Goal: Task Accomplishment & Management: Complete application form

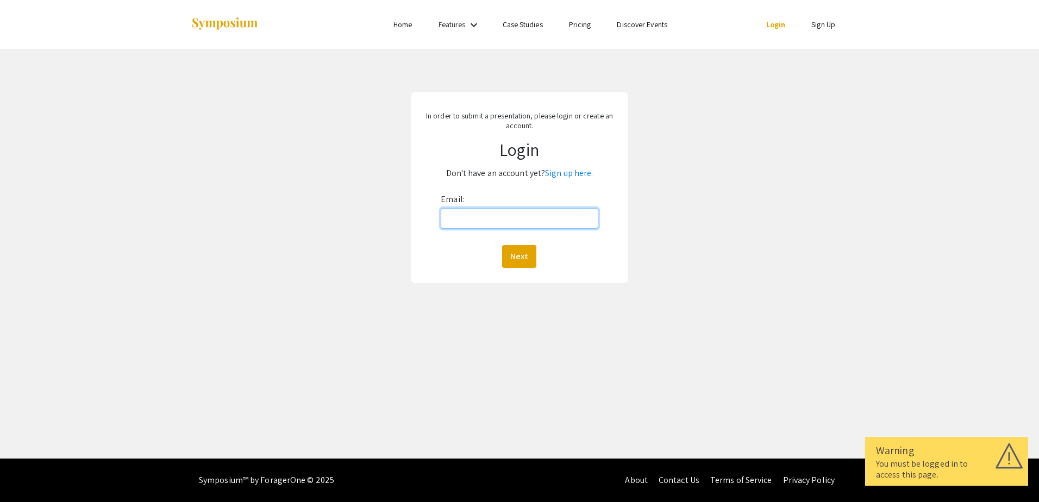
click at [456, 216] on input "Email:" at bounding box center [519, 218] width 157 height 21
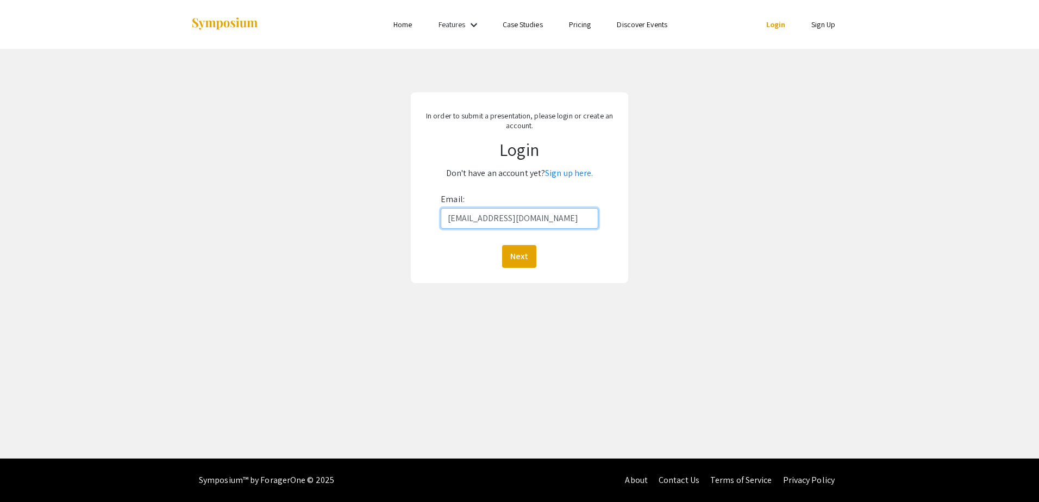
type input "[EMAIL_ADDRESS][DOMAIN_NAME]"
click at [502, 245] on button "Next" at bounding box center [519, 256] width 34 height 23
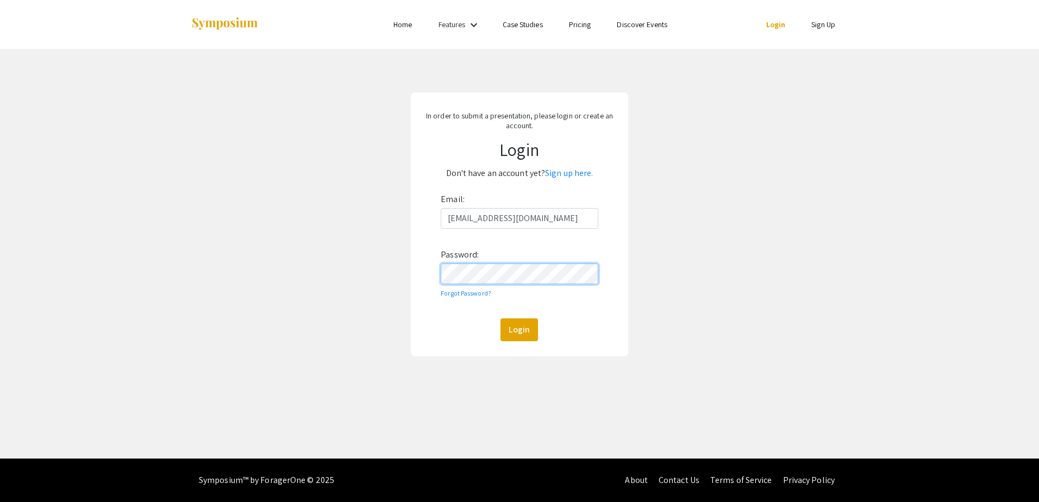
click at [500, 318] on button "Login" at bounding box center [518, 329] width 37 height 23
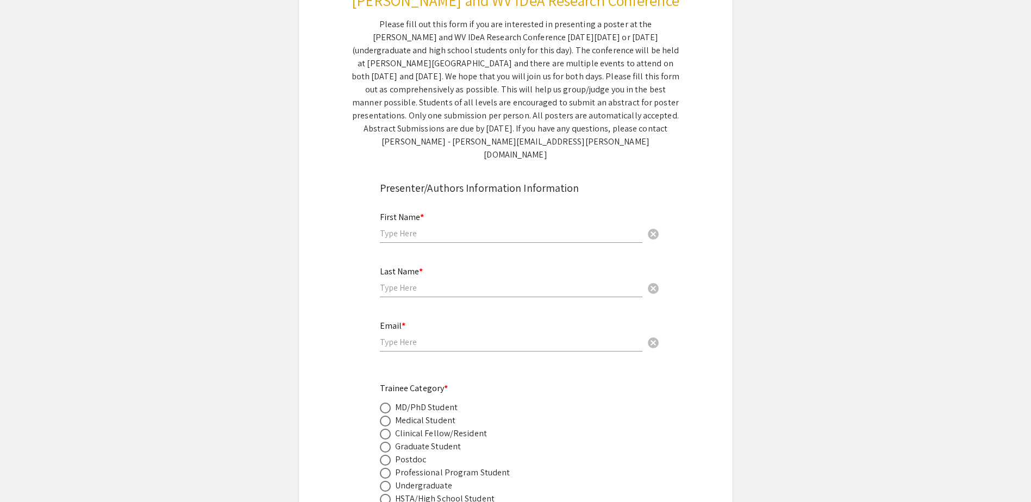
scroll to position [163, 0]
click at [442, 211] on div "First Name * cancel" at bounding box center [511, 219] width 262 height 41
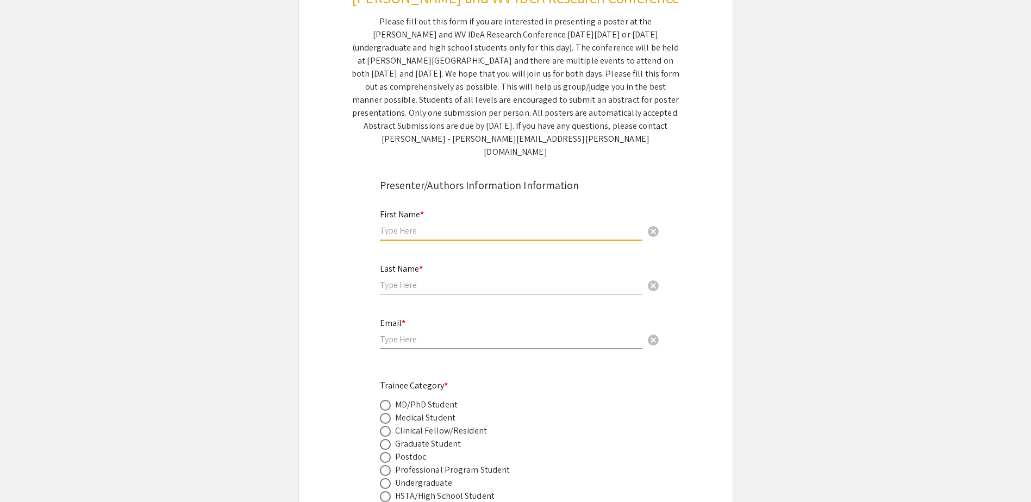
click at [444, 225] on input "text" at bounding box center [511, 230] width 262 height 11
type input "[PERSON_NAME]"
click at [428, 279] on input "text" at bounding box center [511, 284] width 262 height 11
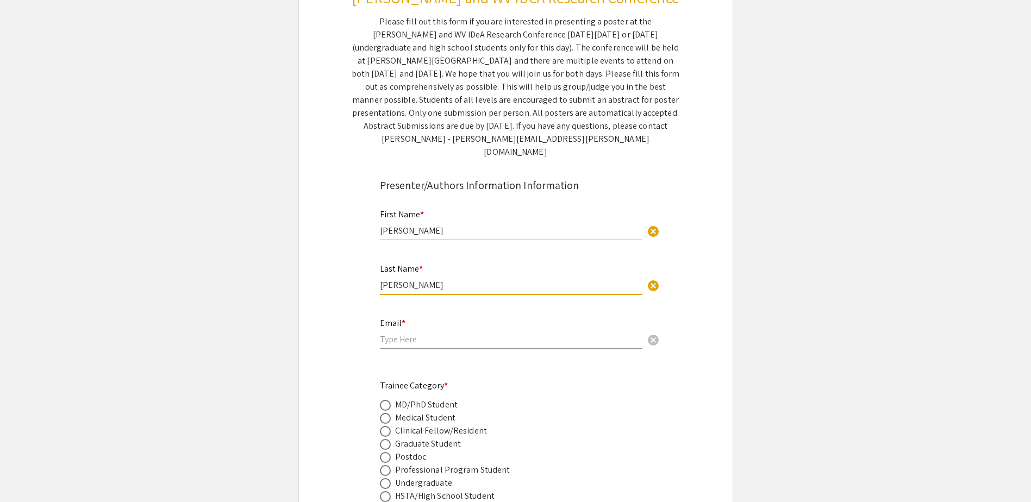
type input "[PERSON_NAME]"
click at [433, 334] on input "email" at bounding box center [511, 339] width 262 height 11
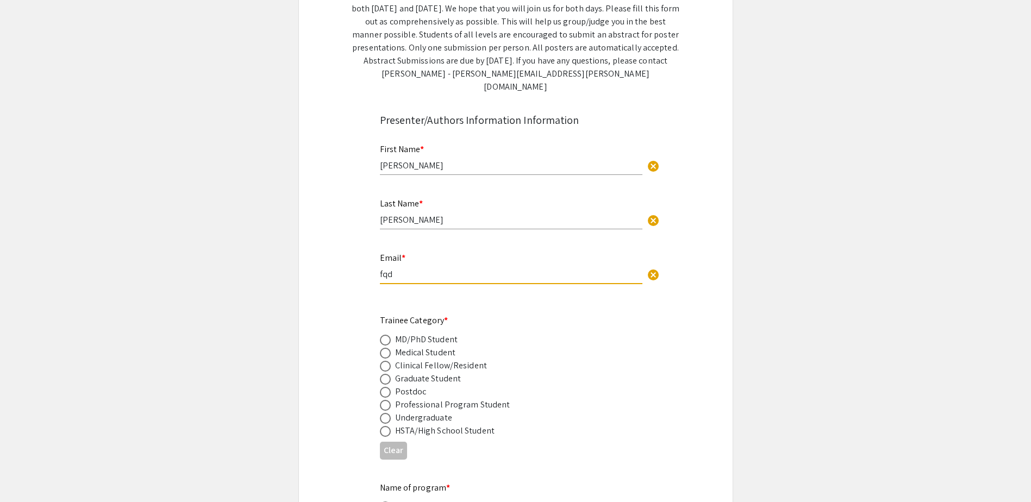
scroll to position [326, 0]
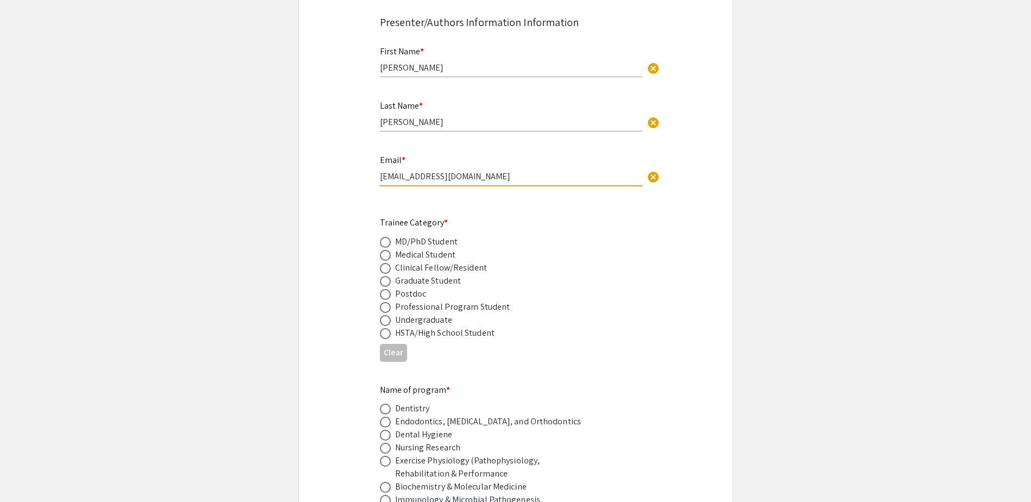
type input "[EMAIL_ADDRESS][DOMAIN_NAME]"
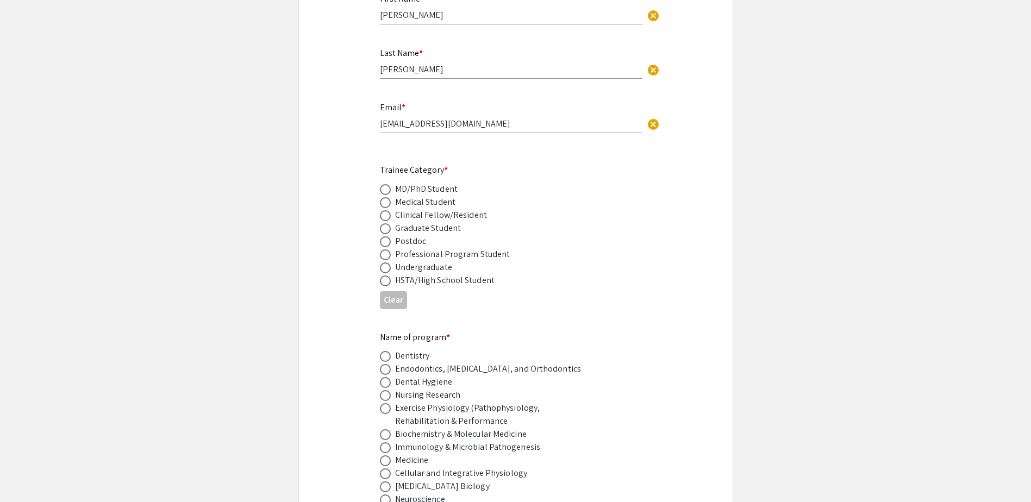
scroll to position [435, 0]
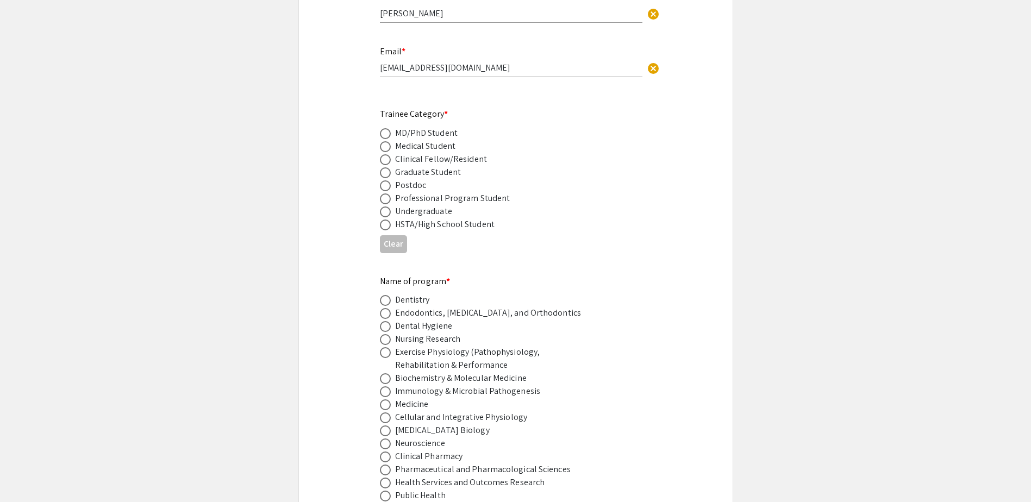
click at [385, 167] on span at bounding box center [385, 172] width 11 height 11
click at [385, 167] on input "radio" at bounding box center [385, 172] width 11 height 11
radio input "true"
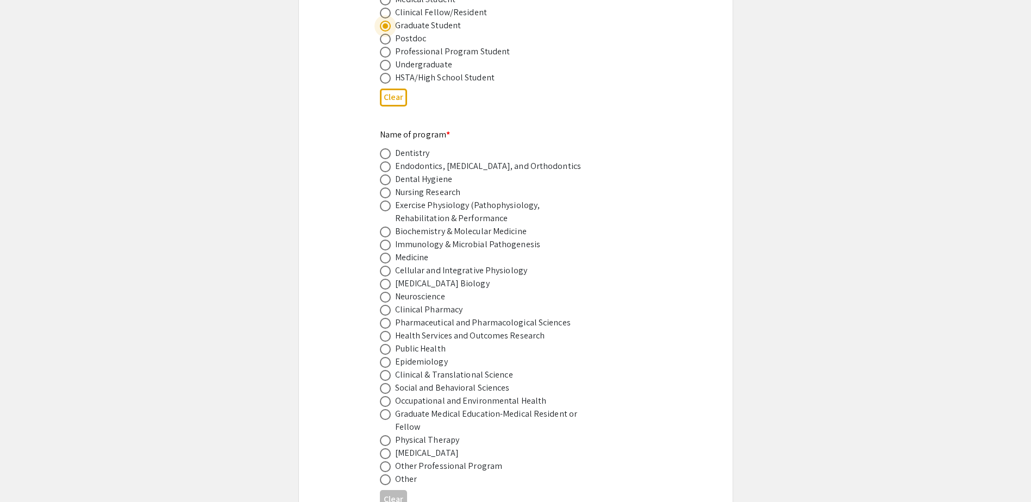
scroll to position [652, 0]
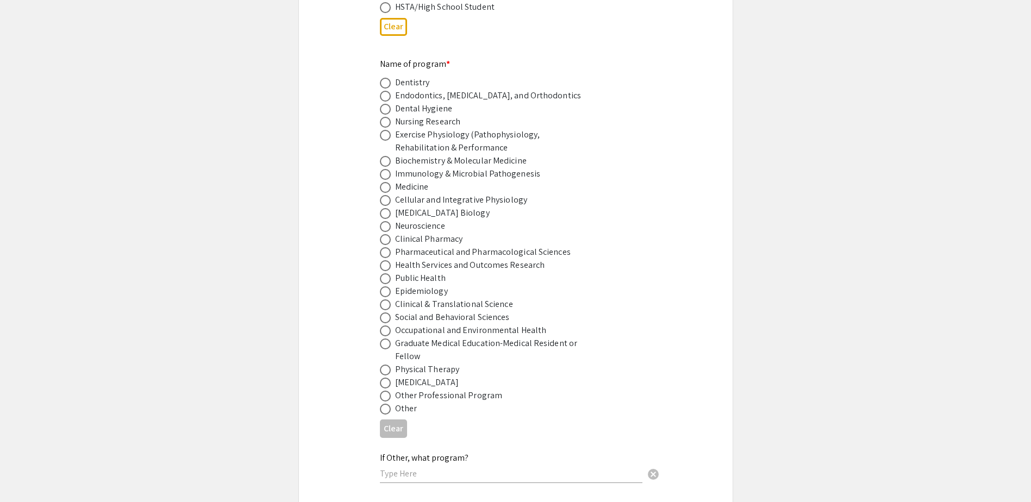
click at [382, 221] on span at bounding box center [385, 226] width 11 height 11
click at [382, 221] on input "radio" at bounding box center [385, 226] width 11 height 11
radio input "true"
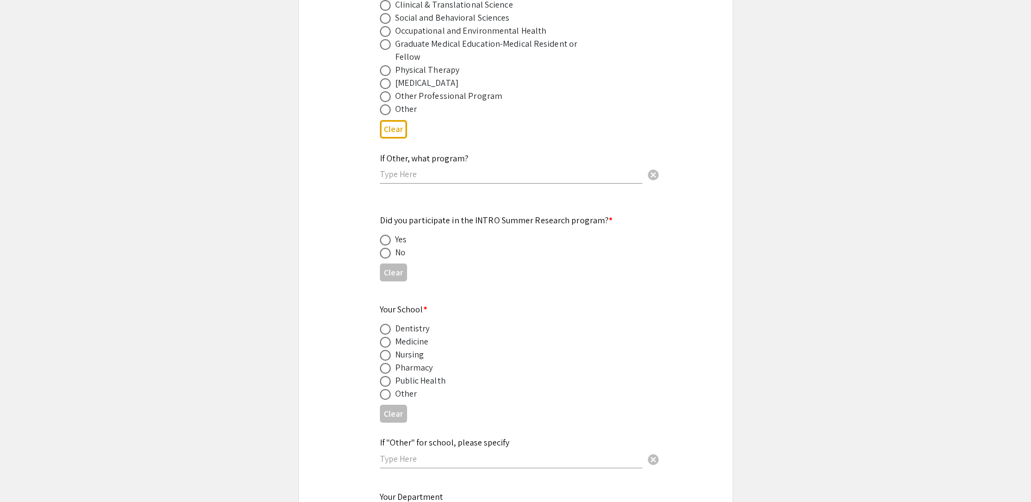
scroll to position [1032, 0]
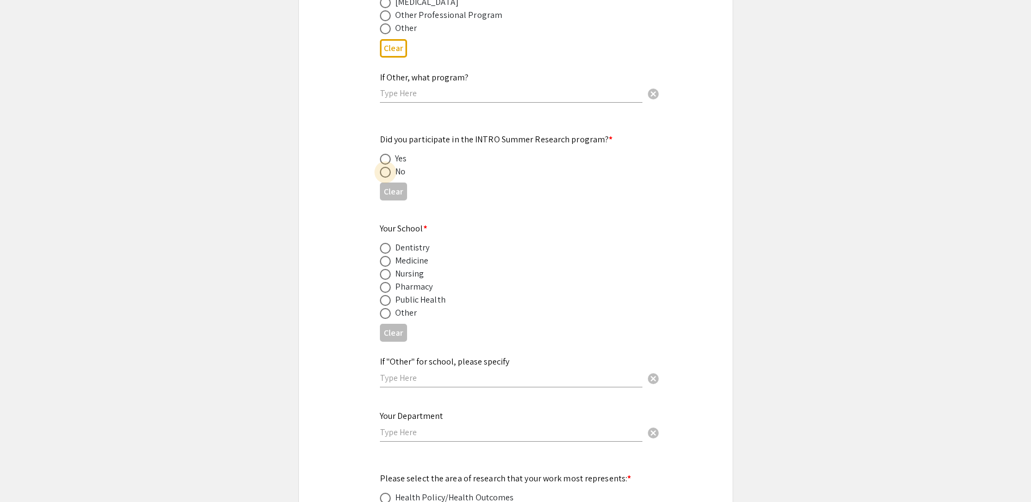
click at [382, 167] on span at bounding box center [385, 172] width 11 height 11
click at [382, 167] on input "radio" at bounding box center [385, 172] width 11 height 11
radio input "true"
click at [384, 256] on span at bounding box center [385, 261] width 11 height 11
click at [384, 256] on input "radio" at bounding box center [385, 261] width 11 height 11
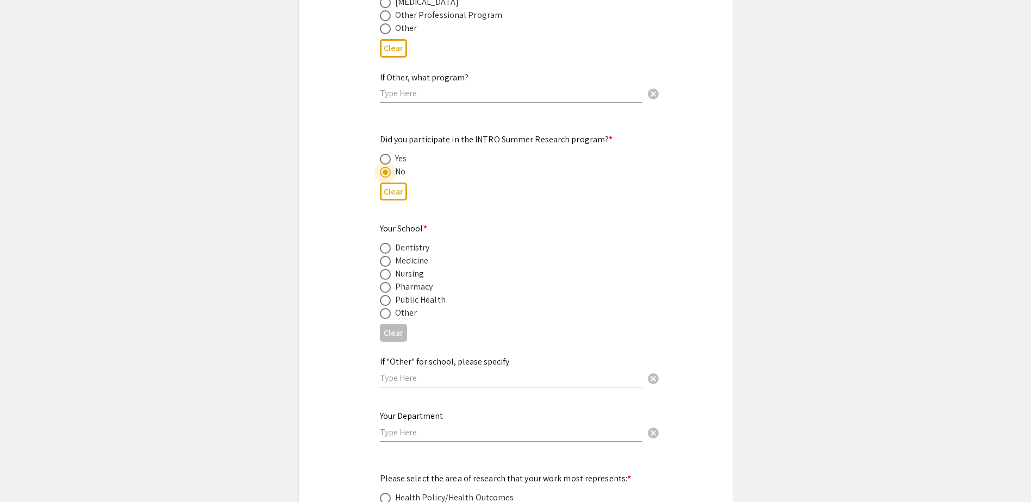
radio input "true"
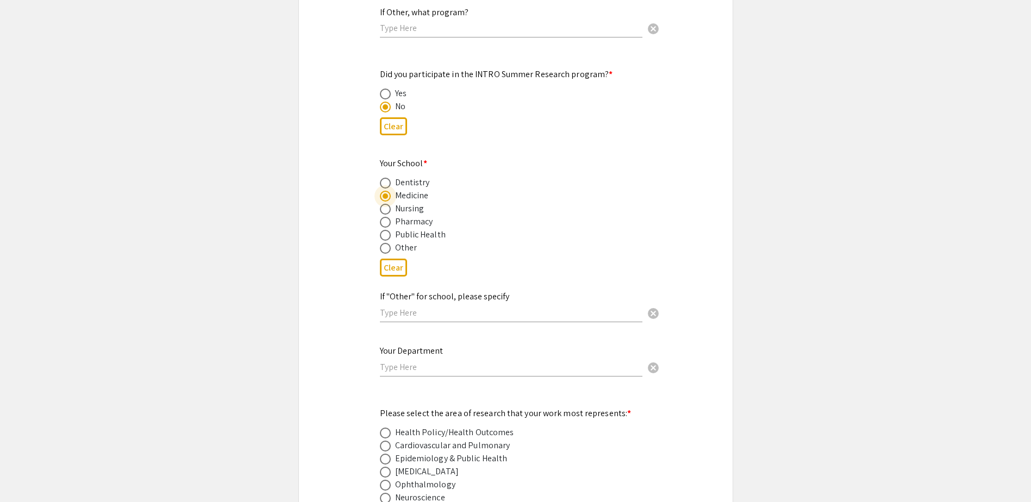
scroll to position [1250, 0]
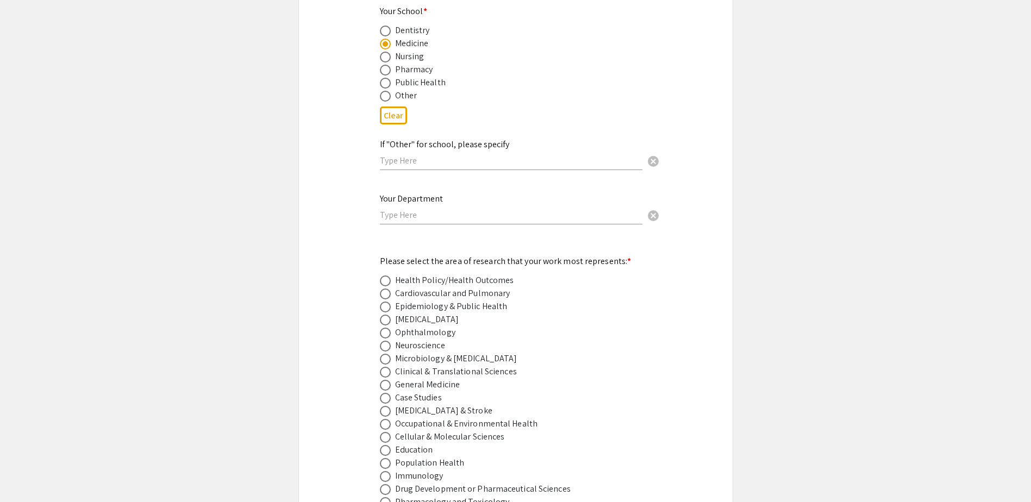
click at [440, 212] on div "Your Department cancel" at bounding box center [511, 209] width 262 height 52
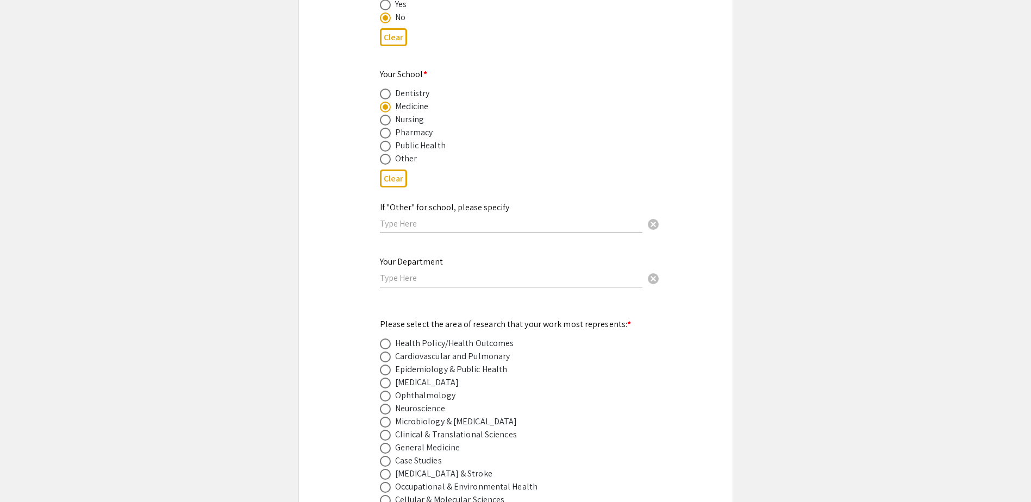
scroll to position [1359, 0]
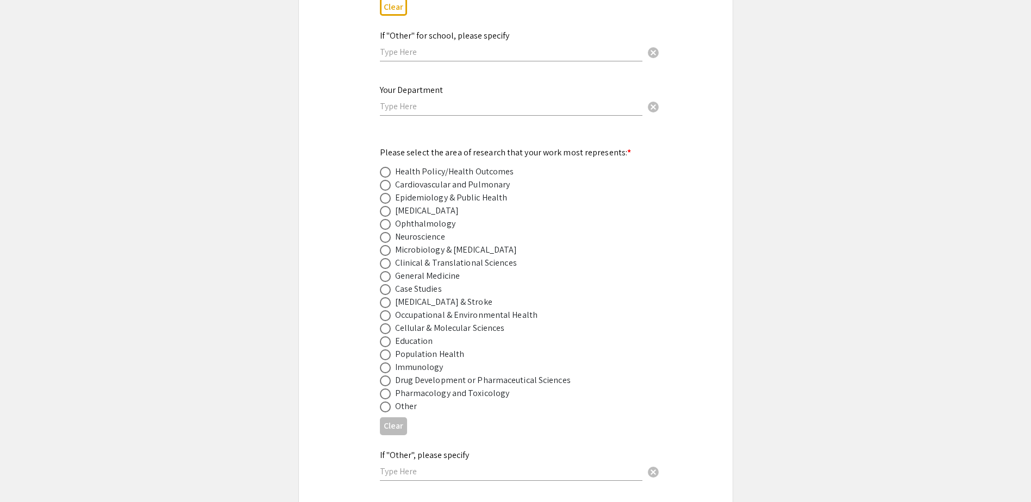
click at [427, 230] on div "Neuroscience" at bounding box center [420, 236] width 50 height 13
click at [380, 232] on span at bounding box center [385, 237] width 11 height 11
click at [380, 232] on input "radio" at bounding box center [385, 237] width 11 height 11
radio input "true"
click at [355, 247] on div "Symposium Presentation Submission [PERSON_NAME] and WV IDeA Research Conference…" at bounding box center [515, 205] width 435 height 2998
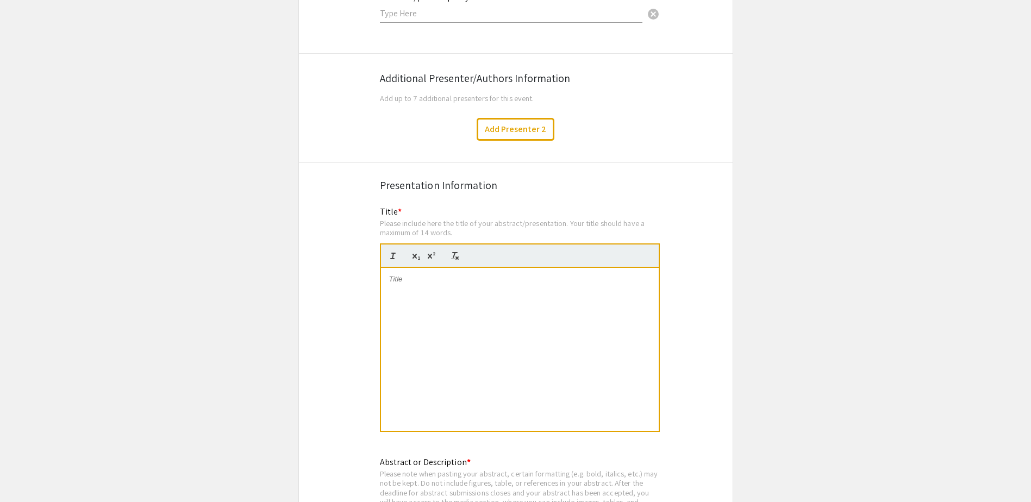
scroll to position [1848, 0]
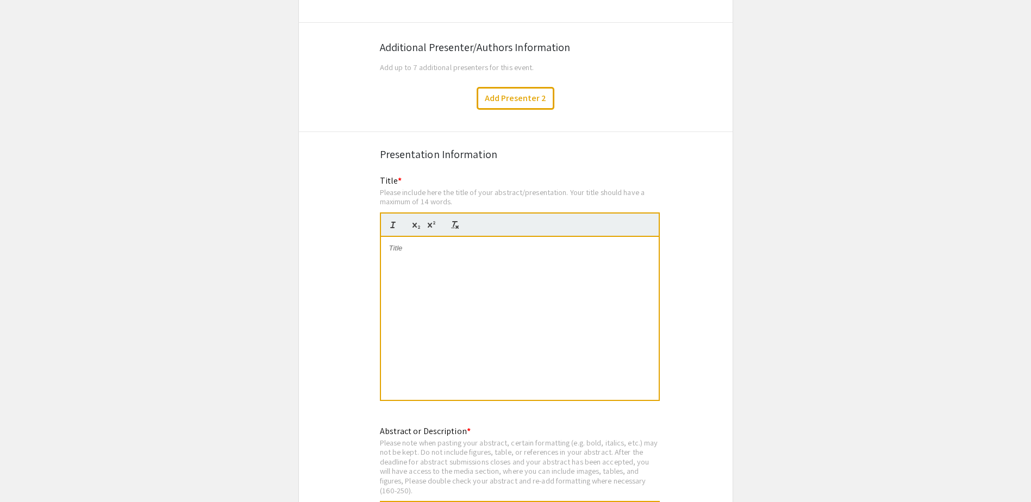
click at [556, 272] on div at bounding box center [520, 318] width 278 height 163
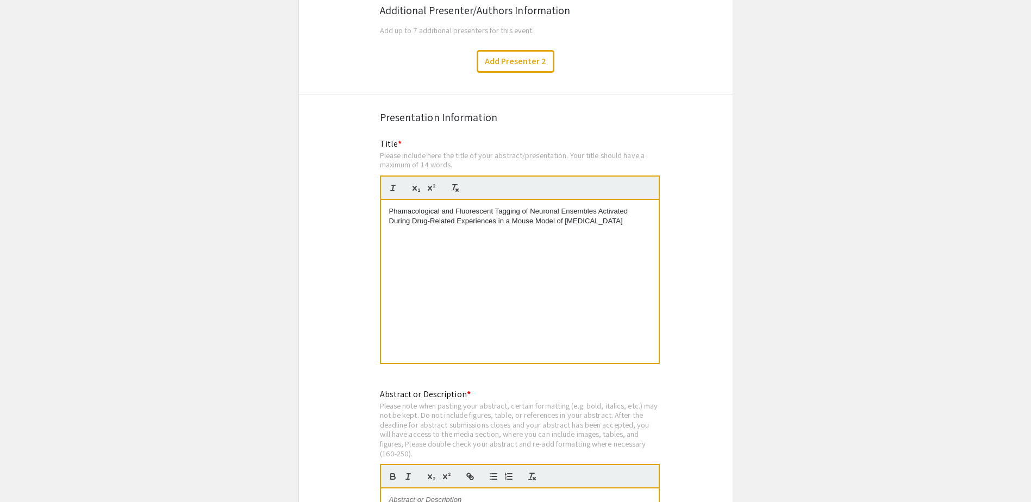
scroll to position [1902, 0]
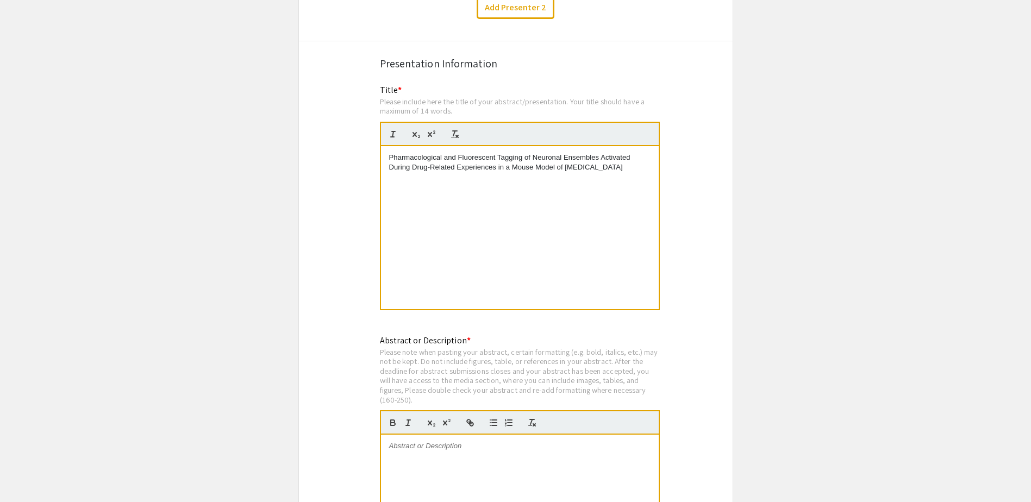
scroll to position [1956, 0]
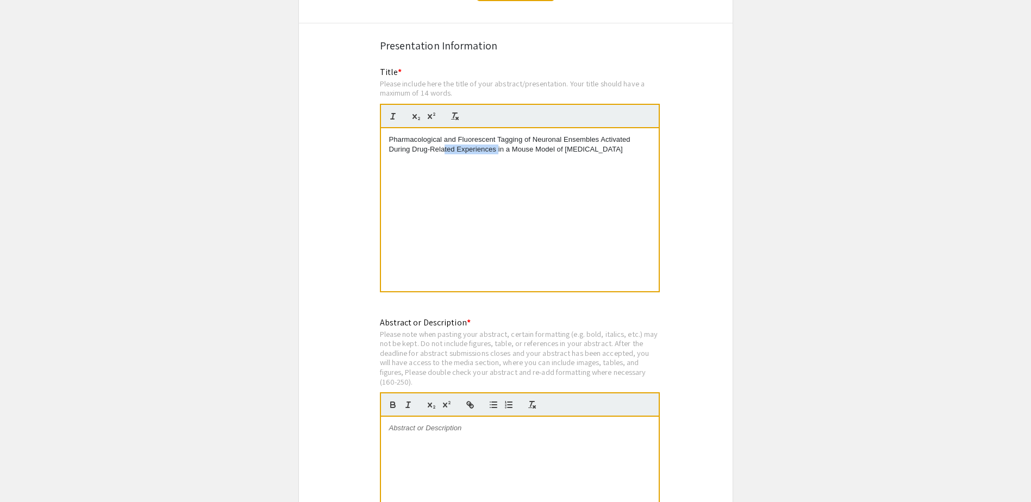
drag, startPoint x: 445, startPoint y: 135, endPoint x: 544, endPoint y: 135, distance: 99.4
click at [499, 135] on p "Pharmacological and Fluorescent Tagging of Neuronal Ensembles Activated During …" at bounding box center [519, 145] width 261 height 20
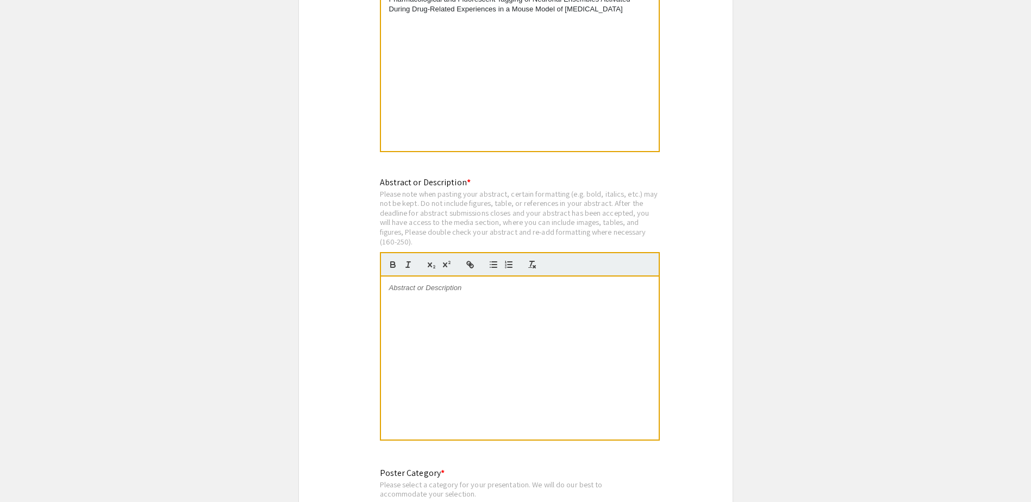
scroll to position [2174, 0]
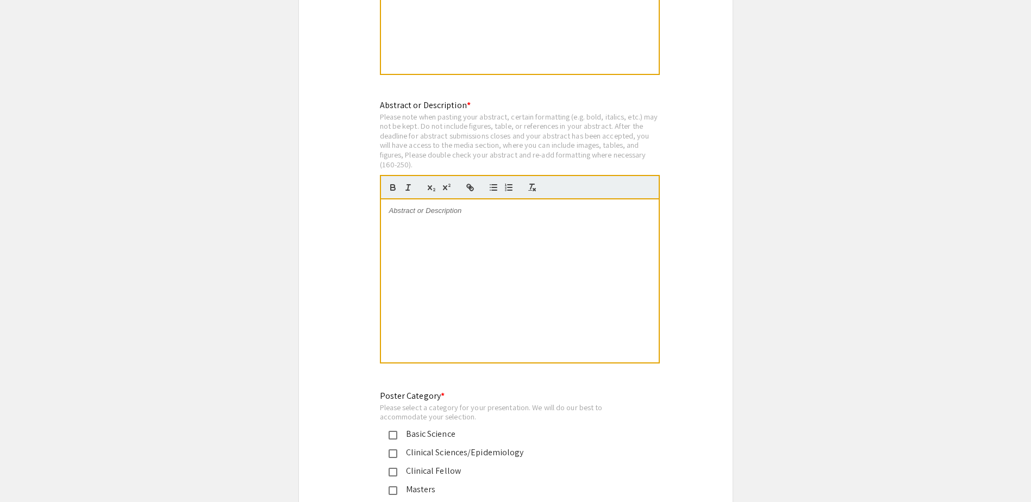
click at [417, 204] on div at bounding box center [520, 280] width 278 height 163
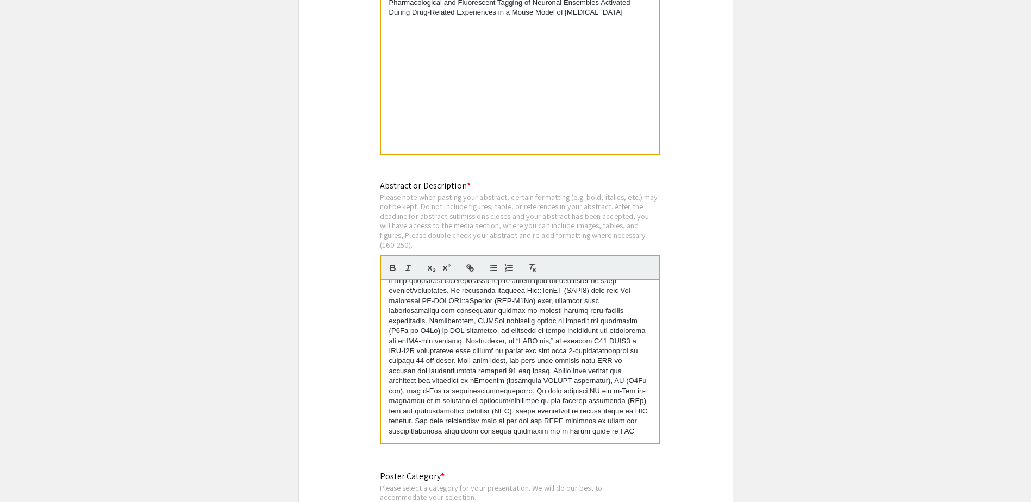
scroll to position [2119, 0]
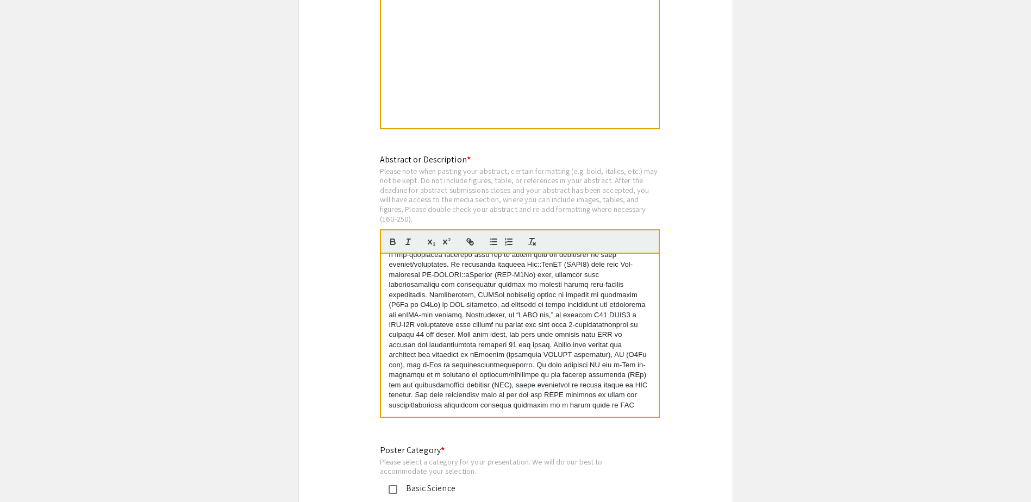
click at [459, 348] on p at bounding box center [519, 295] width 261 height 230
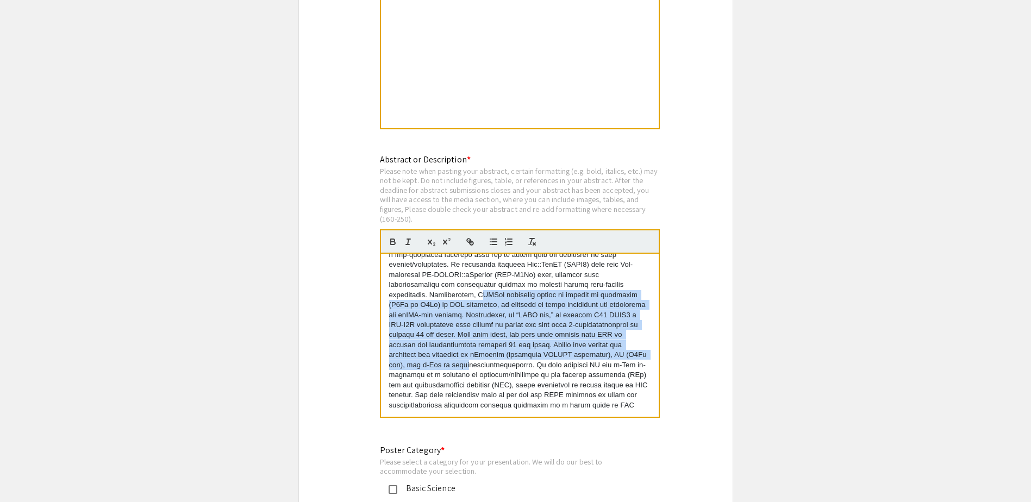
drag, startPoint x: 509, startPoint y: 270, endPoint x: 558, endPoint y: 342, distance: 87.1
click at [545, 342] on p at bounding box center [519, 295] width 261 height 230
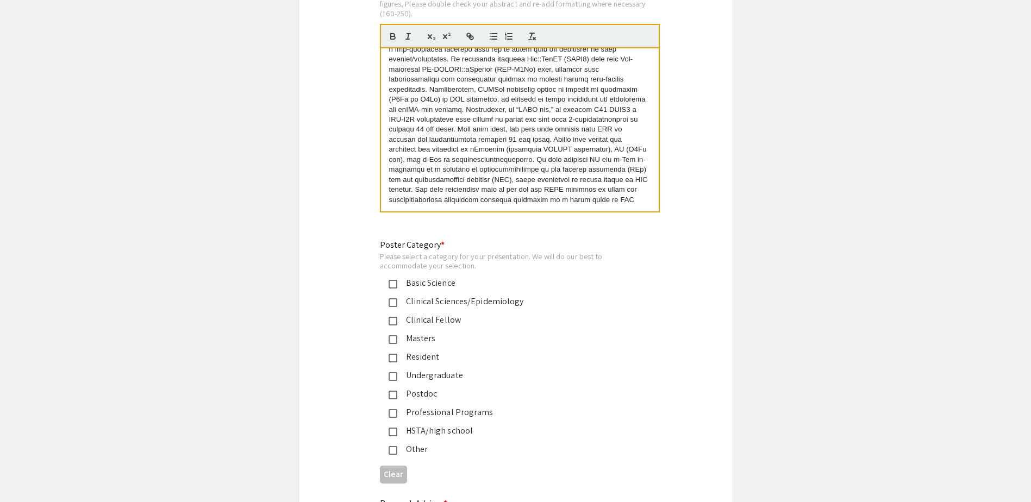
scroll to position [2337, 0]
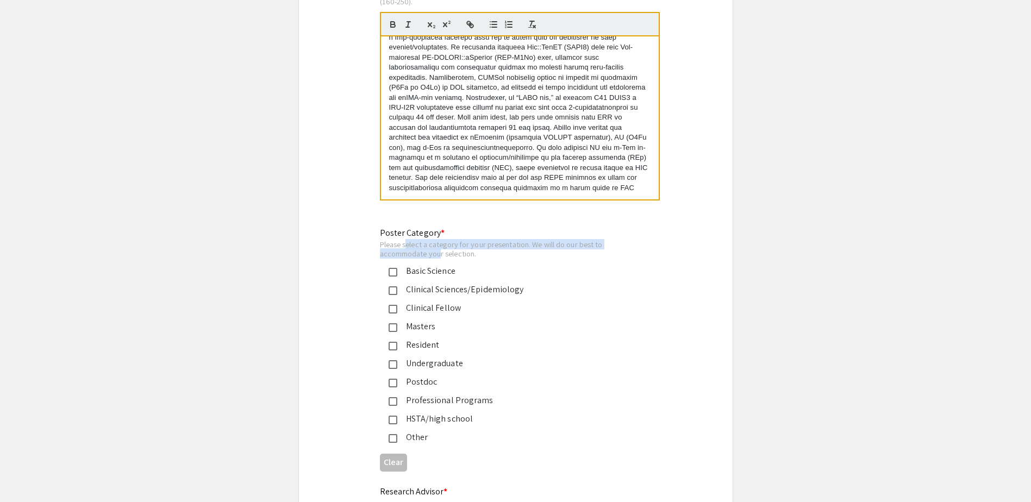
drag, startPoint x: 427, startPoint y: 235, endPoint x: 443, endPoint y: 238, distance: 16.6
click at [443, 240] on div "Please select a category for your presentation. We will do our best to accommod…" at bounding box center [507, 249] width 254 height 19
drag, startPoint x: 443, startPoint y: 238, endPoint x: 484, endPoint y: 236, distance: 40.8
click at [484, 240] on div "Please select a category for your presentation. We will do our best to accommod…" at bounding box center [507, 249] width 254 height 19
drag, startPoint x: 395, startPoint y: 229, endPoint x: 436, endPoint y: 240, distance: 43.1
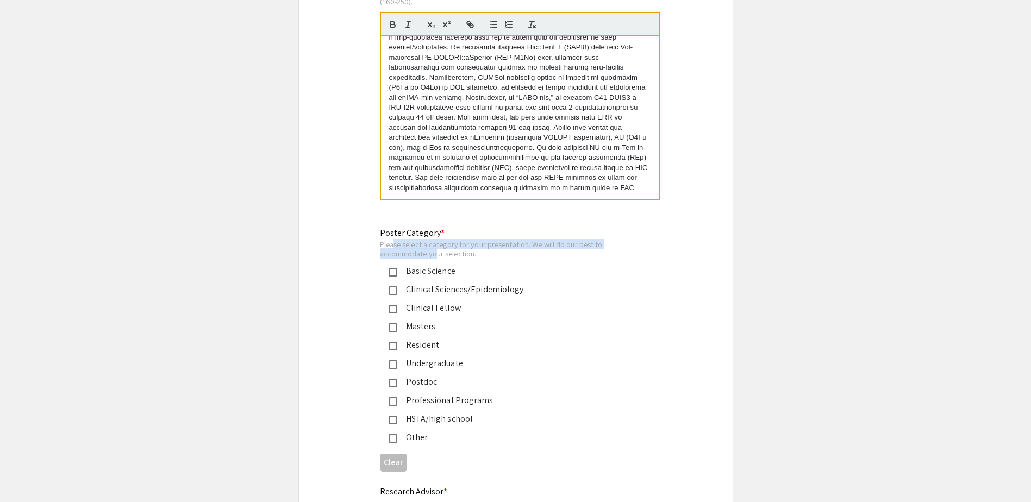
click at [436, 240] on div "Please select a category for your presentation. We will do our best to accommod…" at bounding box center [507, 249] width 254 height 19
drag, startPoint x: 436, startPoint y: 240, endPoint x: 509, endPoint y: 230, distance: 72.9
click at [509, 240] on div "Please select a category for your presentation. We will do our best to accommod…" at bounding box center [507, 249] width 254 height 19
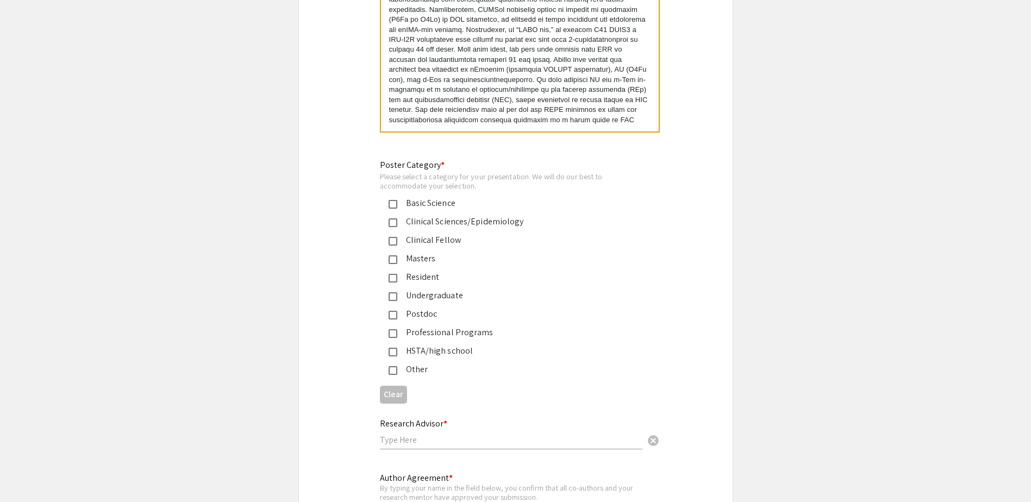
scroll to position [2334, 0]
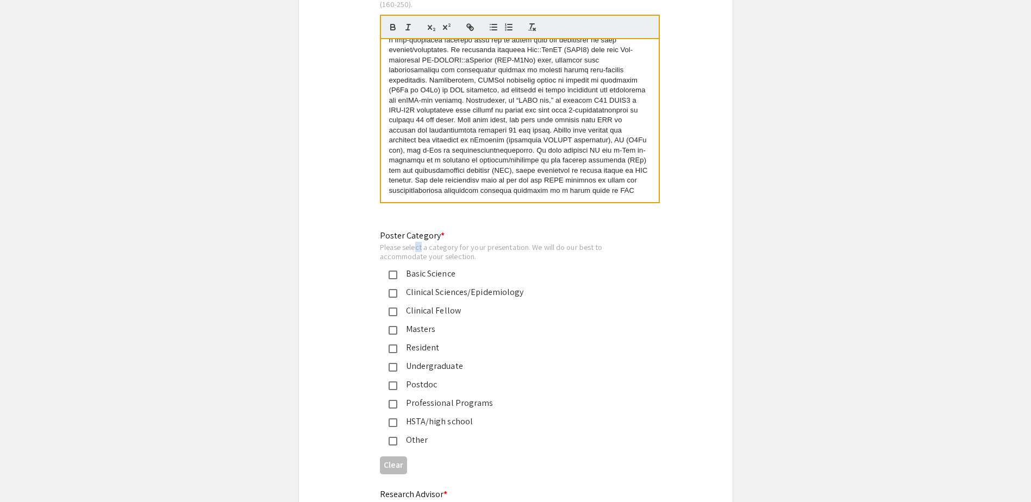
drag, startPoint x: 414, startPoint y: 233, endPoint x: 428, endPoint y: 239, distance: 14.6
click at [428, 242] on div "Please select a category for your presentation. We will do our best to accommod…" at bounding box center [507, 251] width 254 height 19
drag, startPoint x: 428, startPoint y: 239, endPoint x: 496, endPoint y: 230, distance: 69.0
click at [496, 242] on div "Please select a category for your presentation. We will do our best to accommod…" at bounding box center [507, 251] width 254 height 19
click at [412, 323] on div "Masters" at bounding box center [511, 329] width 228 height 13
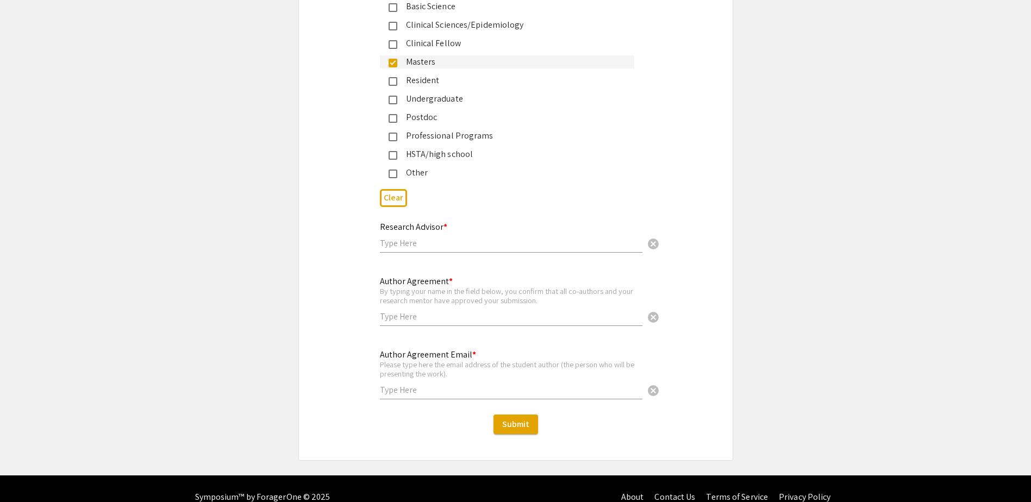
scroll to position [2606, 0]
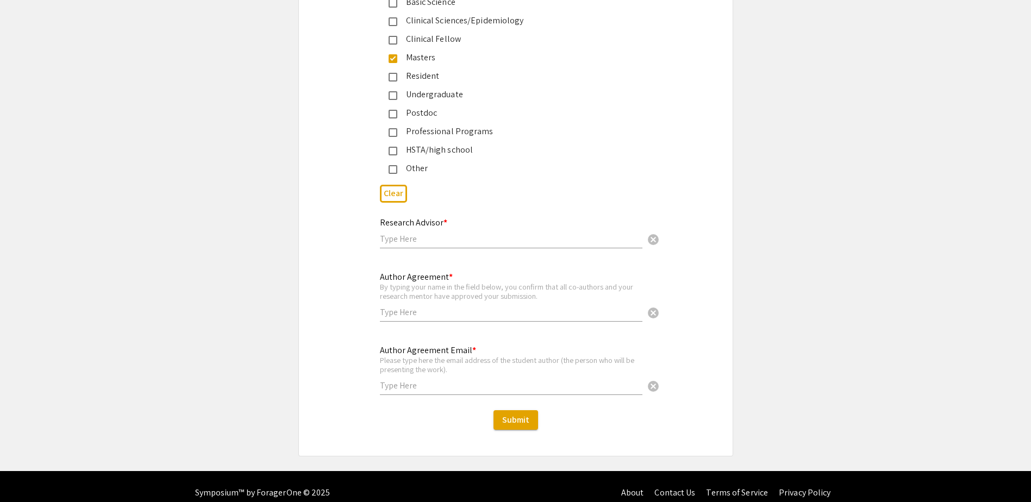
click at [447, 233] on input "text" at bounding box center [511, 238] width 262 height 11
type input "[PERSON_NAME]"
click at [481, 306] on input "text" at bounding box center [511, 311] width 262 height 11
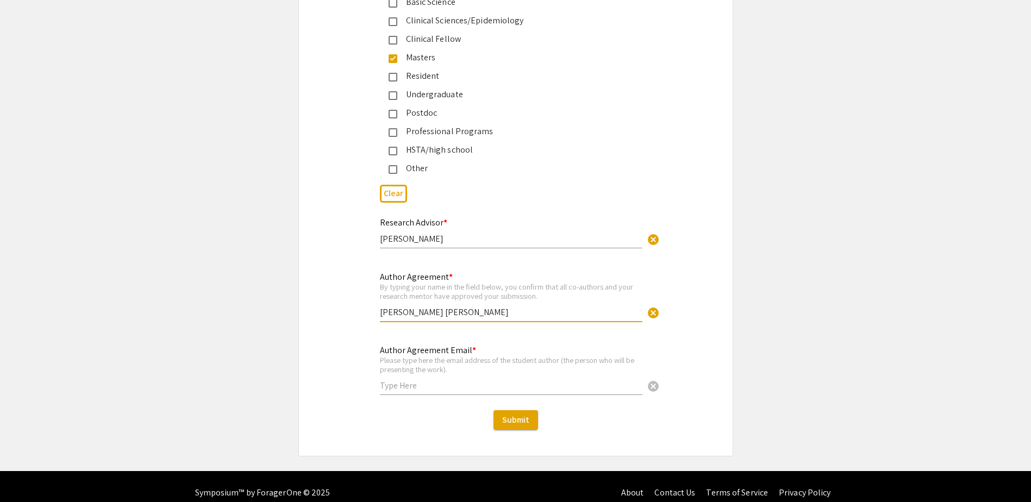
type input "[PERSON_NAME] [PERSON_NAME]"
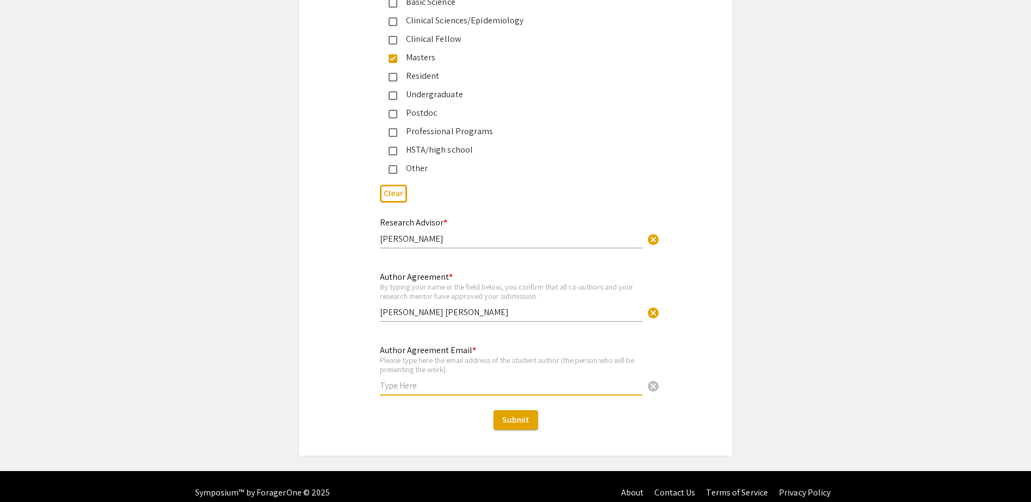
click at [465, 380] on input "text" at bounding box center [511, 385] width 262 height 11
type input "[EMAIL_ADDRESS][DOMAIN_NAME]"
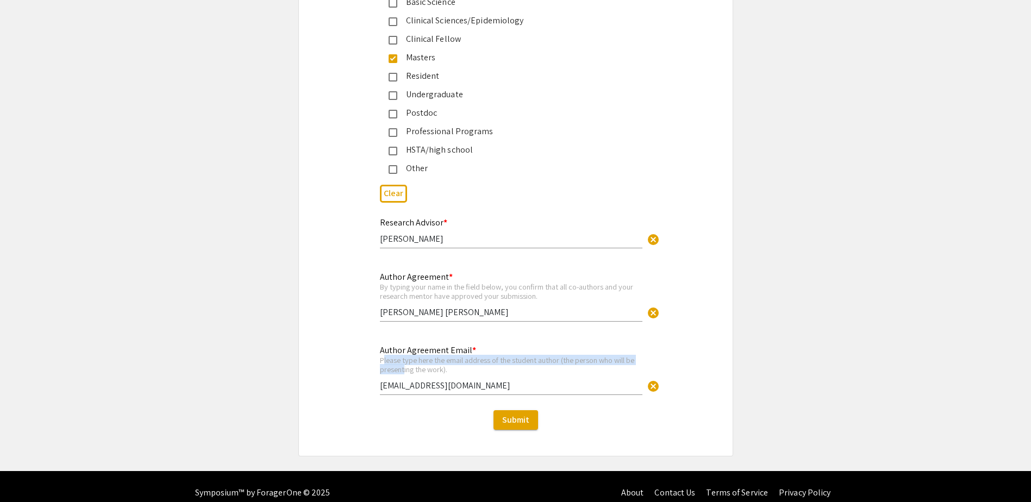
drag, startPoint x: 383, startPoint y: 343, endPoint x: 404, endPoint y: 357, distance: 25.2
click at [404, 357] on div "Please type here the email address of the student author (the person who will b…" at bounding box center [511, 364] width 262 height 19
click at [411, 355] on div "Please type here the email address of the student author (the person who will b…" at bounding box center [511, 364] width 262 height 19
drag, startPoint x: 437, startPoint y: 348, endPoint x: 462, endPoint y: 362, distance: 28.2
click at [462, 362] on div "Author Agreement Email * Please type here the email address of the student auth…" at bounding box center [511, 365] width 262 height 60
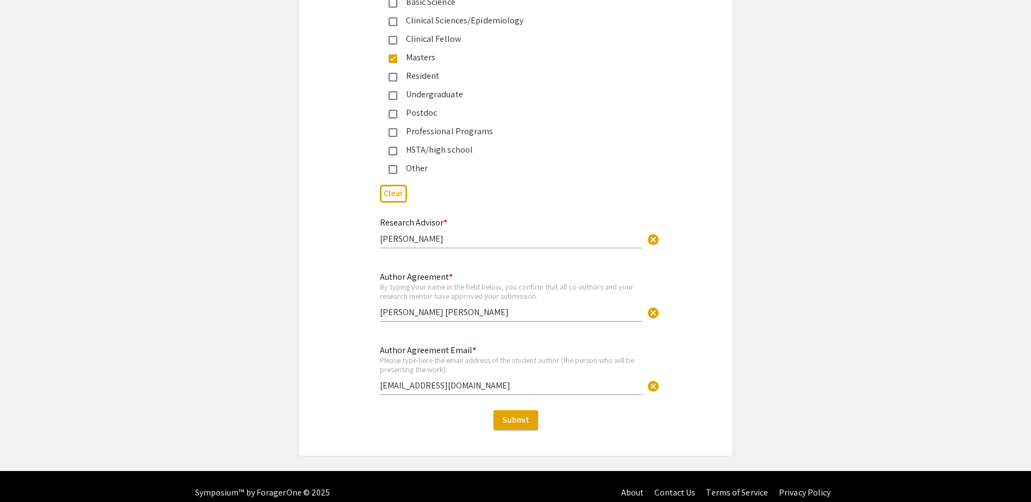
click at [495, 356] on div "Please type here the email address of the student author (the person who will b…" at bounding box center [511, 364] width 262 height 19
drag, startPoint x: 448, startPoint y: 278, endPoint x: 533, endPoint y: 289, distance: 85.5
click at [507, 292] on div "Author Agreement * By typing your name in the field below, you confirm that all…" at bounding box center [511, 291] width 262 height 60
click at [560, 282] on div "By typing your name in the field below, you confirm that all co-authors and you…" at bounding box center [511, 291] width 262 height 19
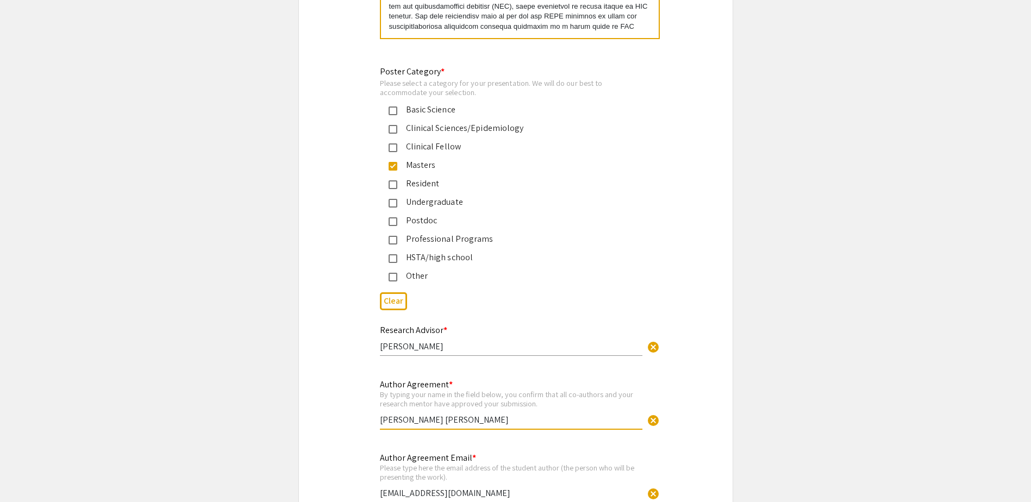
scroll to position [2497, 0]
click at [454, 123] on div "Clinical Sciences/Epidemiology" at bounding box center [511, 129] width 228 height 13
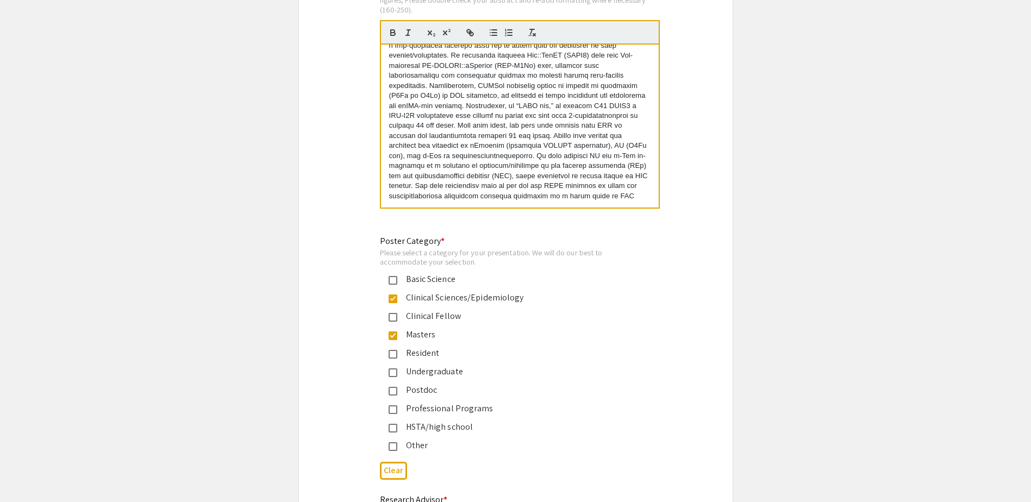
scroll to position [2225, 0]
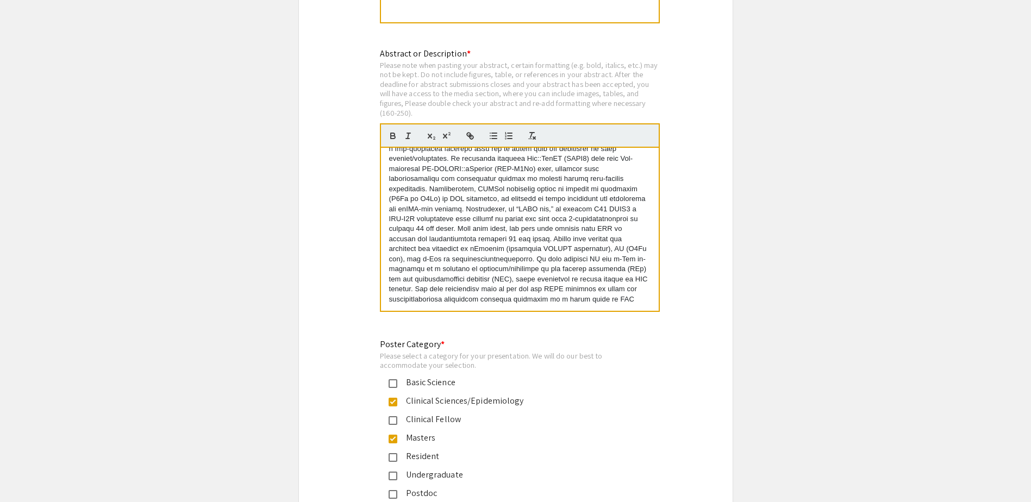
click at [448, 376] on div "Basic Science" at bounding box center [511, 382] width 228 height 13
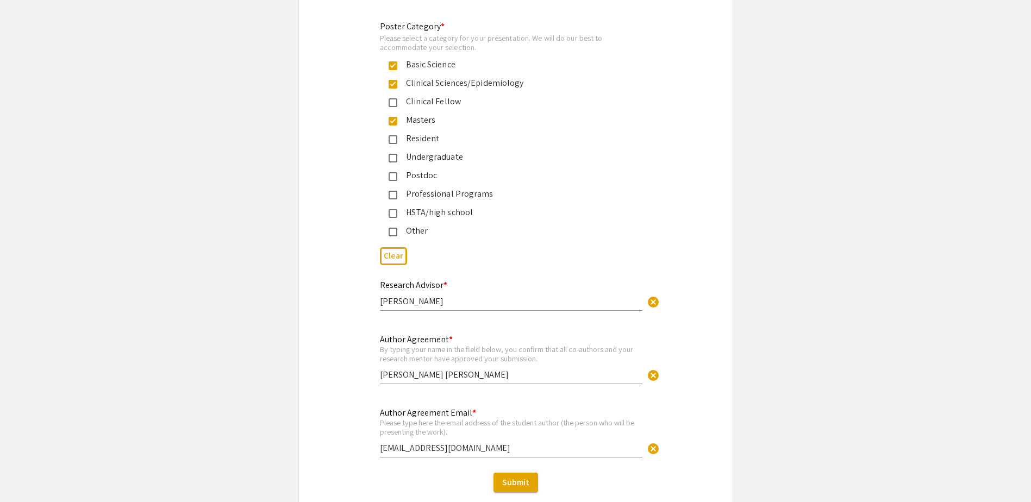
scroll to position [2554, 0]
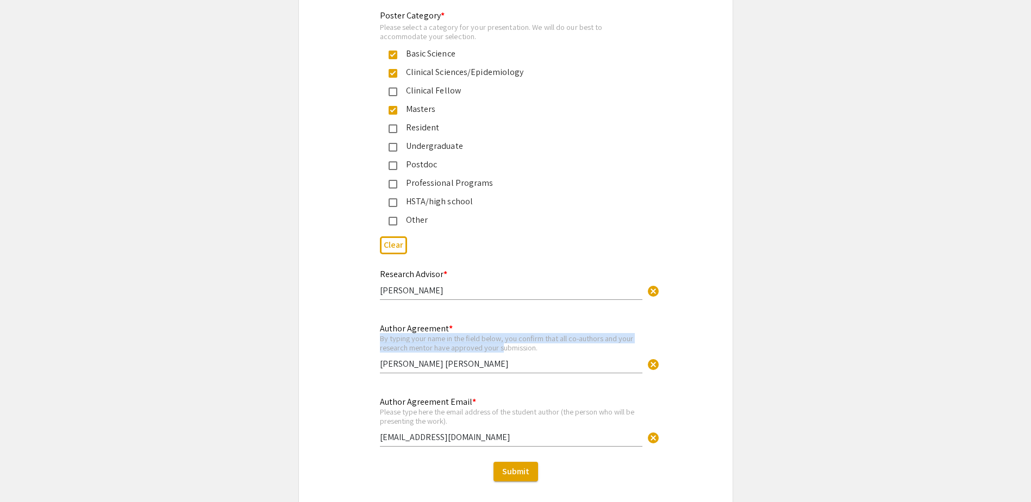
click at [505, 338] on div "Author Agreement * By typing your name in the field below, you confirm that all…" at bounding box center [511, 343] width 262 height 60
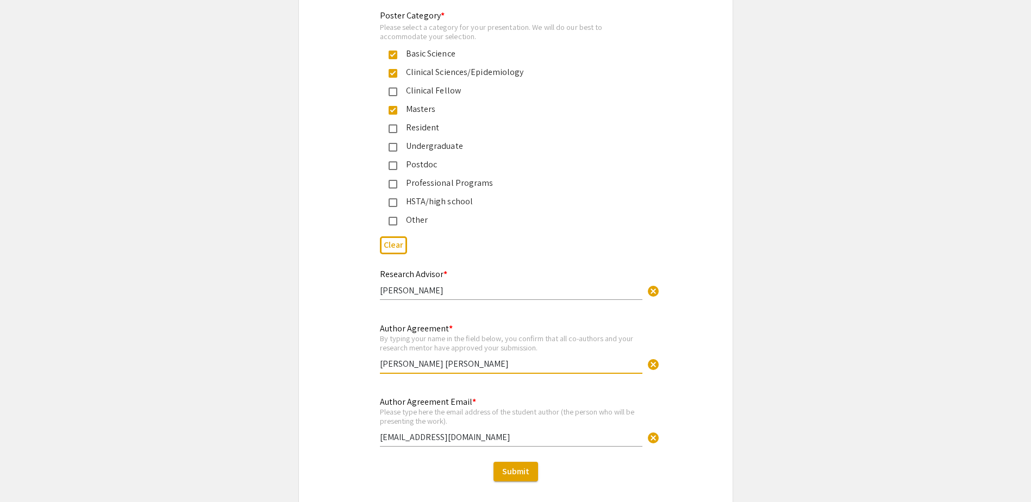
click at [356, 322] on div "Author Agreement * By typing your name in the field below, you confirm that all…" at bounding box center [516, 354] width 434 height 65
click at [510, 466] on span "Submit" at bounding box center [515, 471] width 27 height 11
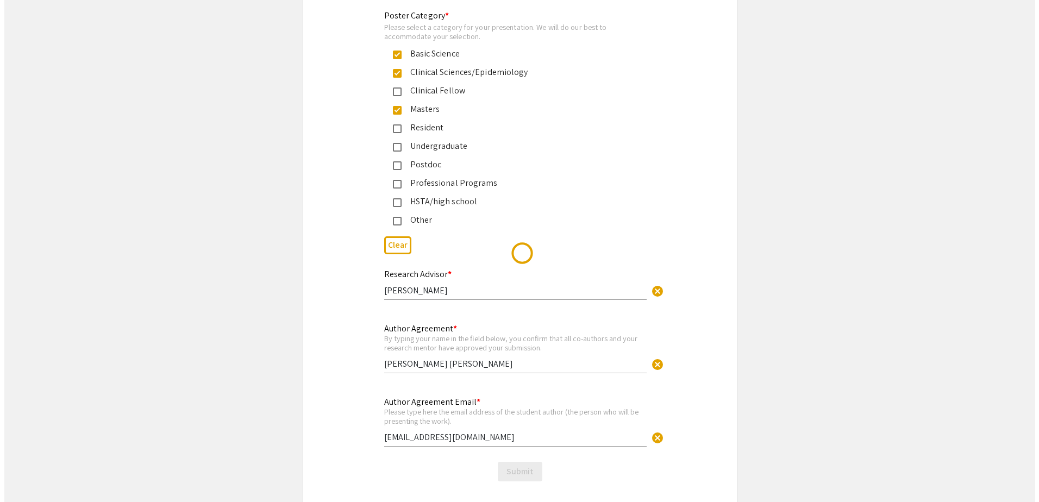
scroll to position [0, 0]
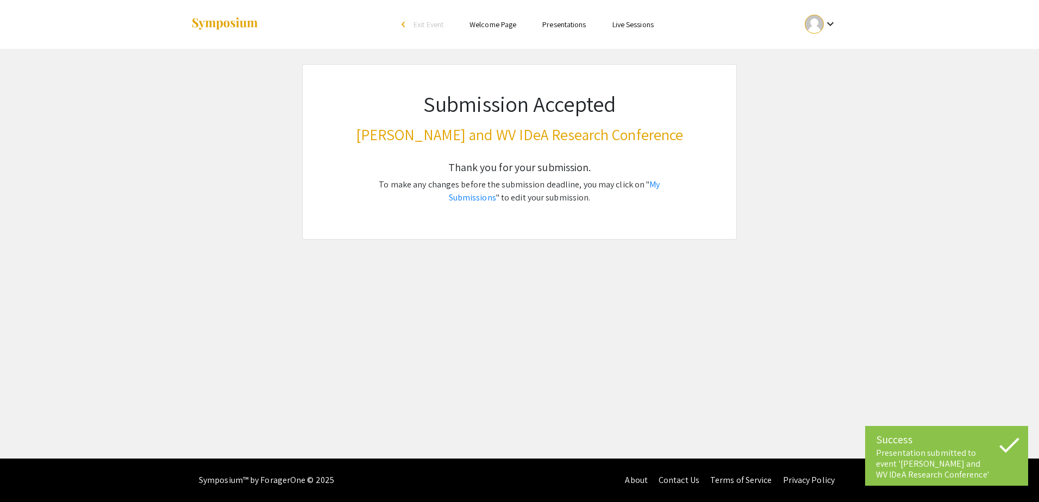
click at [811, 24] on div at bounding box center [814, 24] width 19 height 19
click at [824, 82] on button "My Submissions" at bounding box center [826, 80] width 67 height 26
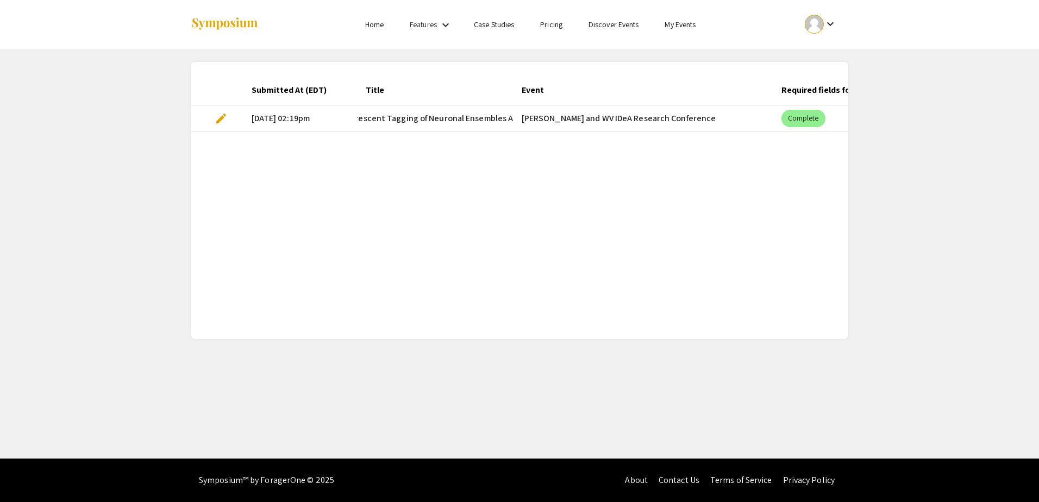
scroll to position [0, 109]
